Goal: Transaction & Acquisition: Purchase product/service

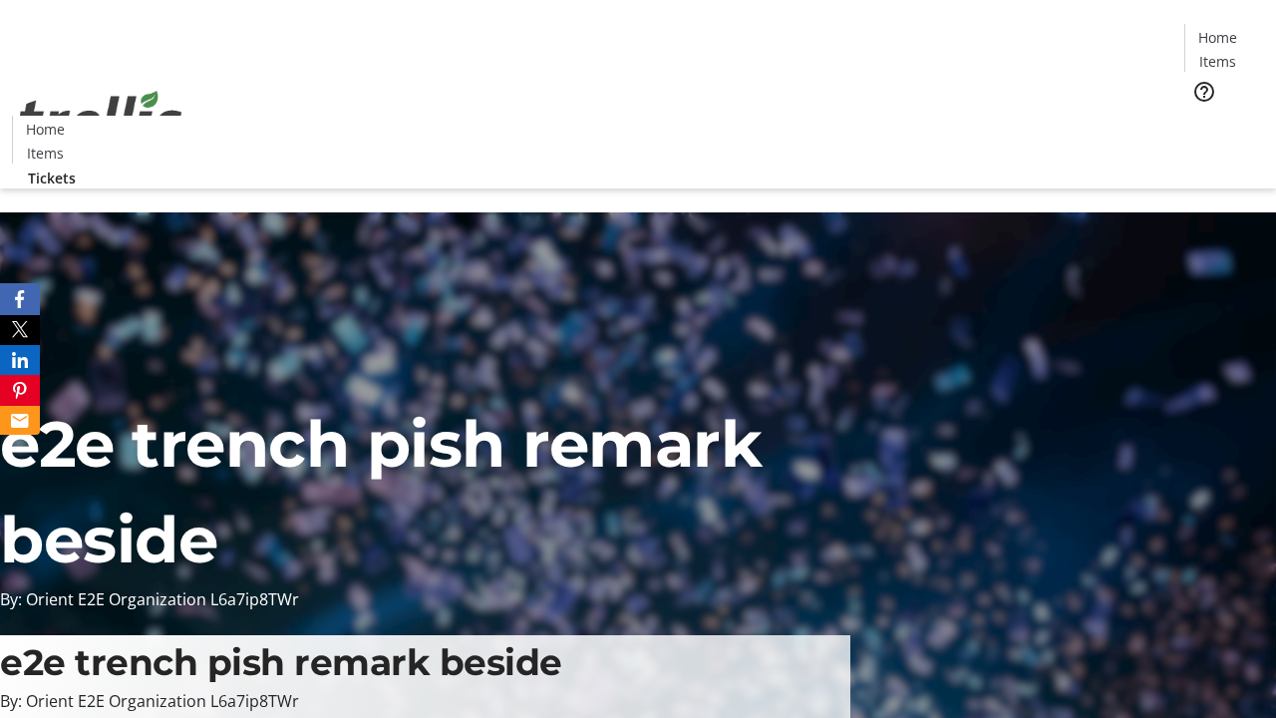
click at [1200, 116] on span "Tickets" at bounding box center [1224, 126] width 48 height 21
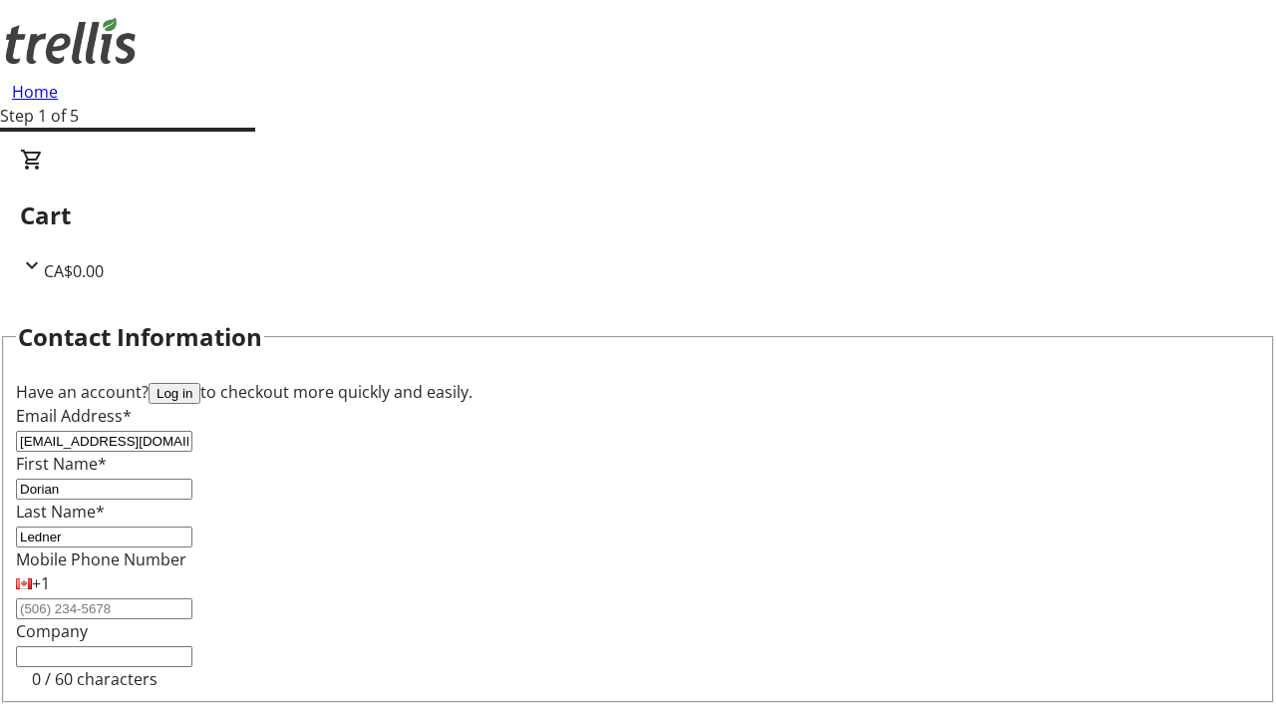
type input "Ledner"
